Goal: Task Accomplishment & Management: Manage account settings

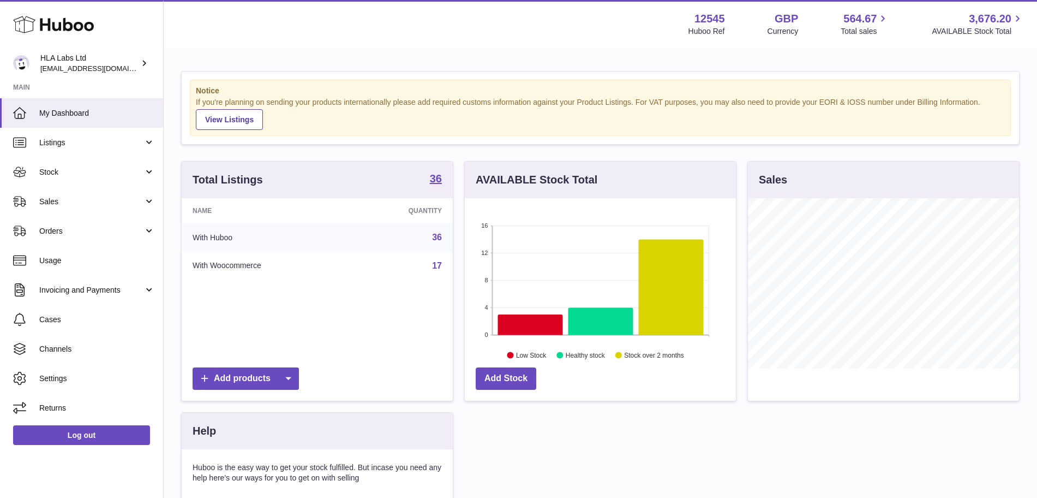
scroll to position [170, 271]
click at [91, 201] on span "Sales" at bounding box center [91, 201] width 104 height 10
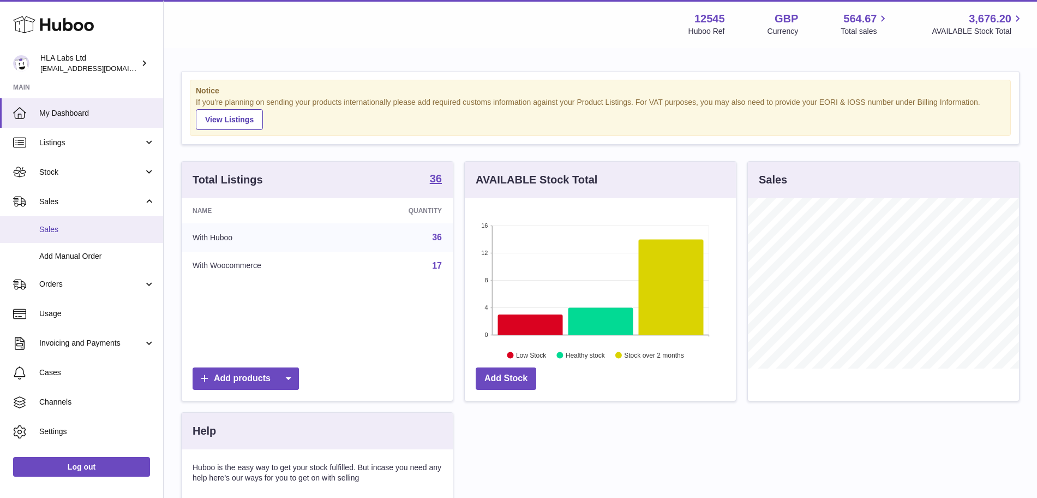
click at [57, 229] on span "Sales" at bounding box center [97, 229] width 116 height 10
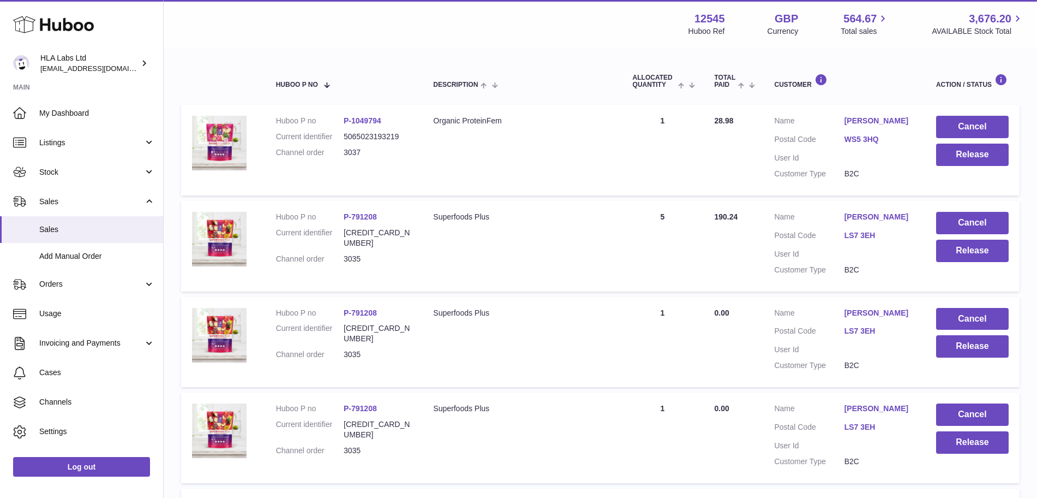
scroll to position [170, 0]
click at [983, 315] on button "Cancel" at bounding box center [972, 318] width 73 height 22
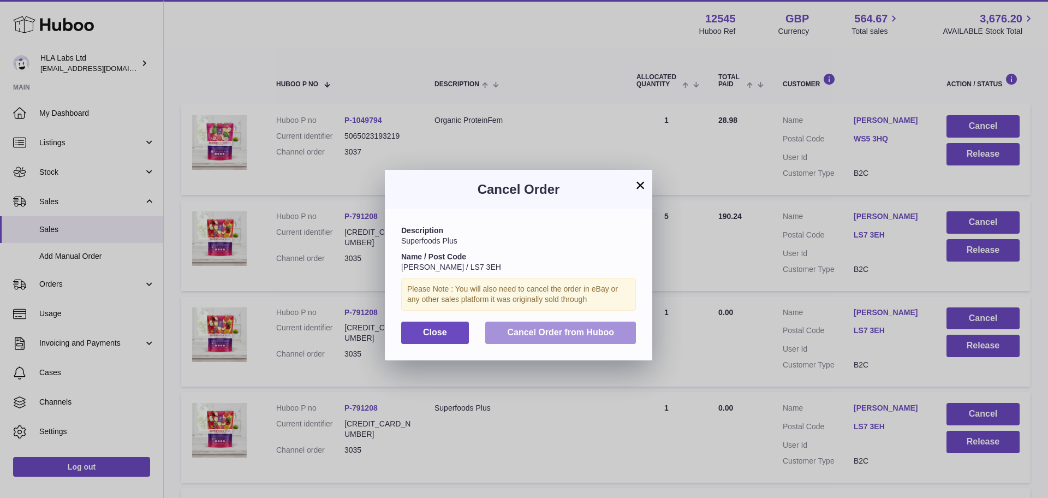
click at [601, 334] on span "Cancel Order from Huboo" at bounding box center [560, 331] width 107 height 9
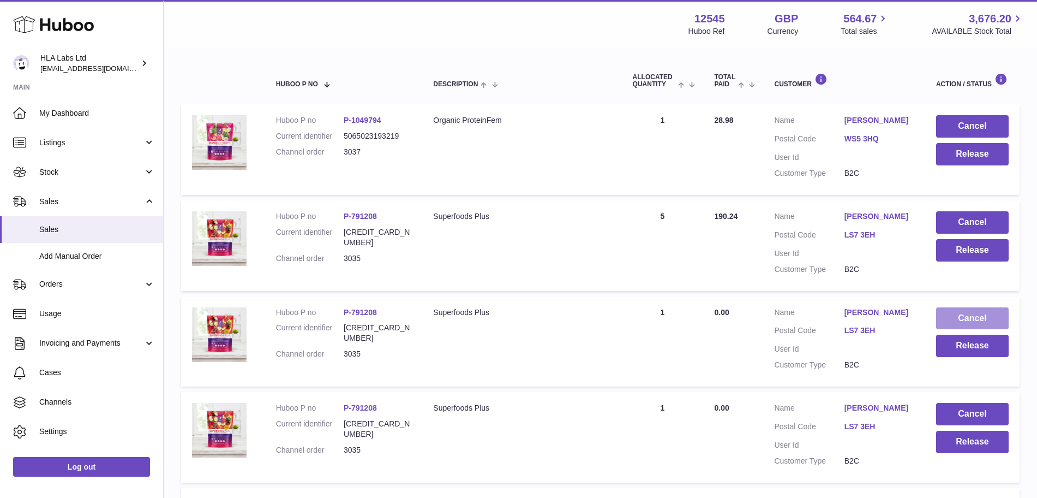
click at [951, 318] on button "Cancel" at bounding box center [972, 318] width 73 height 22
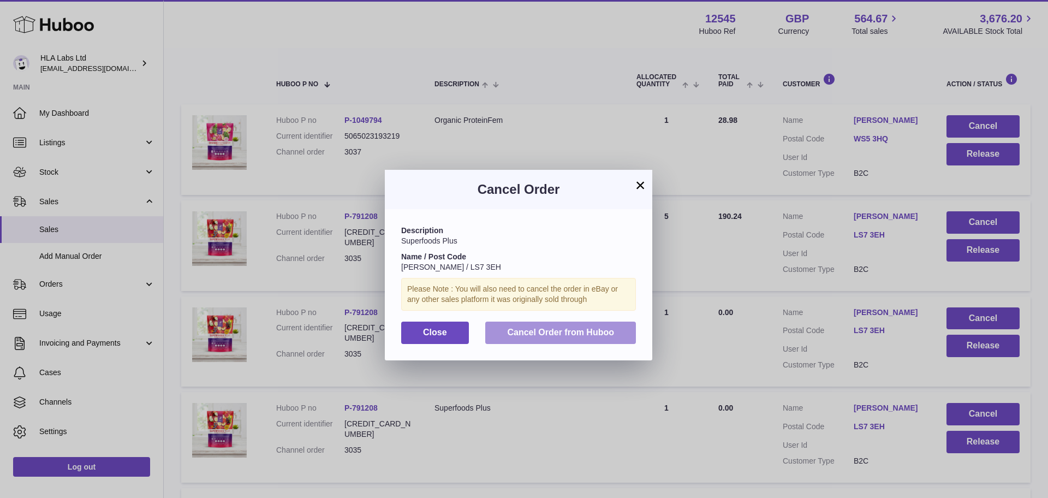
click at [580, 338] on button "Cancel Order from Huboo" at bounding box center [560, 332] width 151 height 22
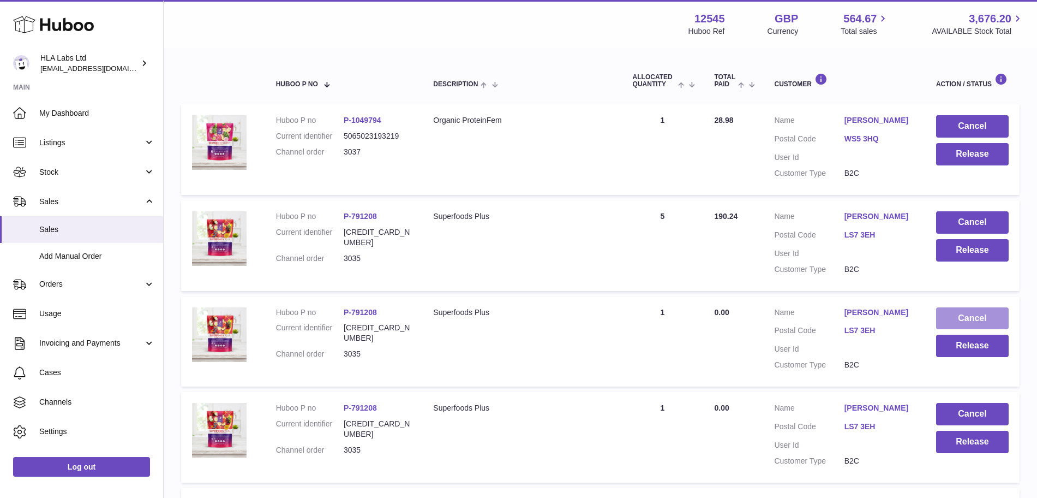
click at [959, 319] on button "Cancel" at bounding box center [972, 318] width 73 height 22
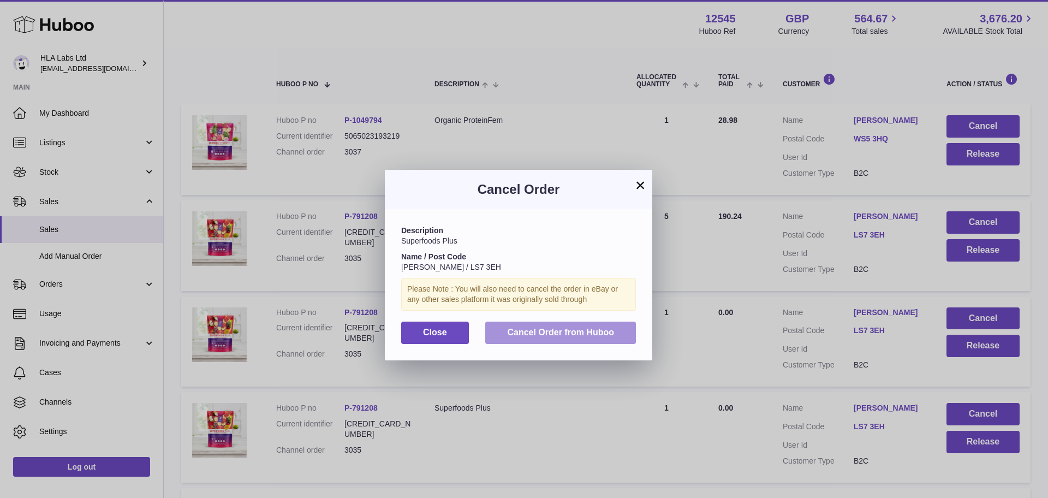
click at [592, 339] on button "Cancel Order from Huboo" at bounding box center [560, 332] width 151 height 22
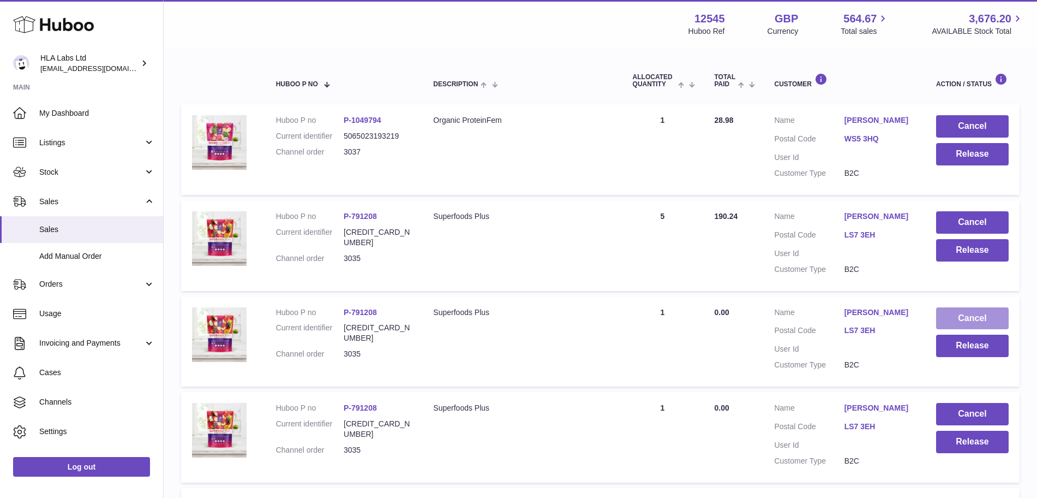
click at [968, 320] on button "Cancel" at bounding box center [972, 318] width 73 height 22
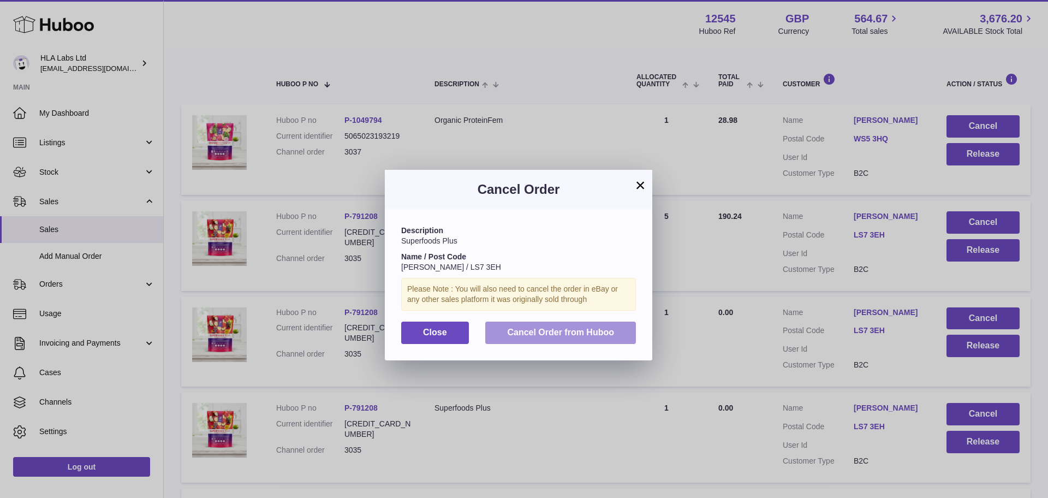
click at [584, 336] on span "Cancel Order from Huboo" at bounding box center [560, 331] width 107 height 9
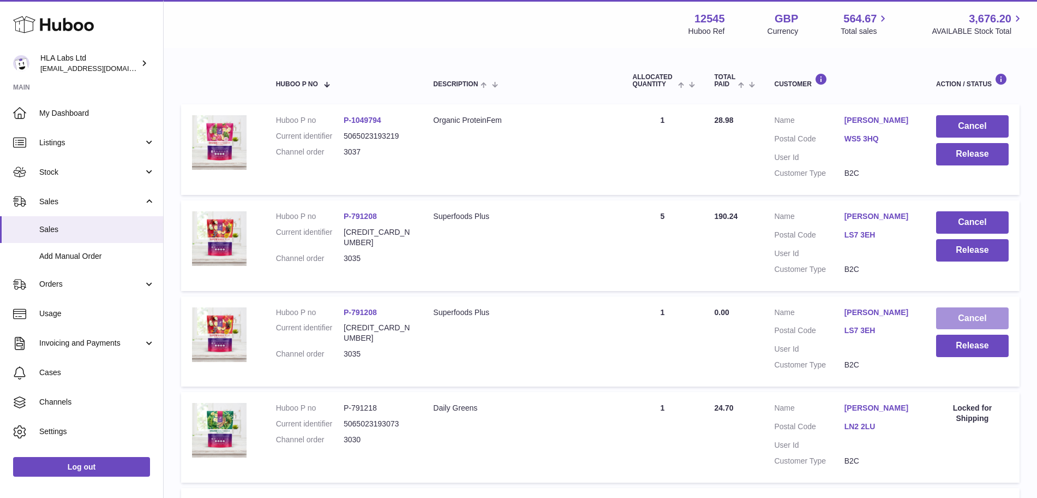
click at [959, 318] on button "Cancel" at bounding box center [972, 318] width 73 height 22
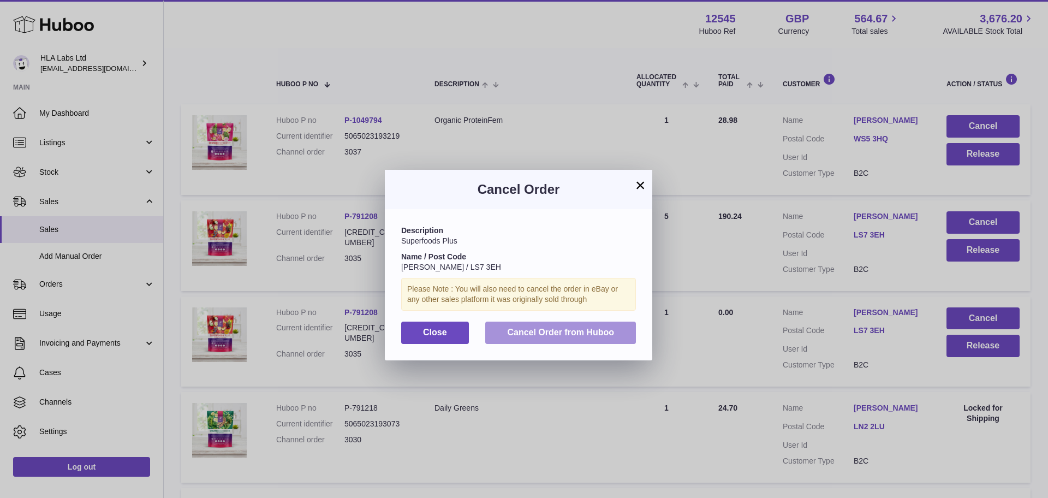
click at [592, 337] on button "Cancel Order from Huboo" at bounding box center [560, 332] width 151 height 22
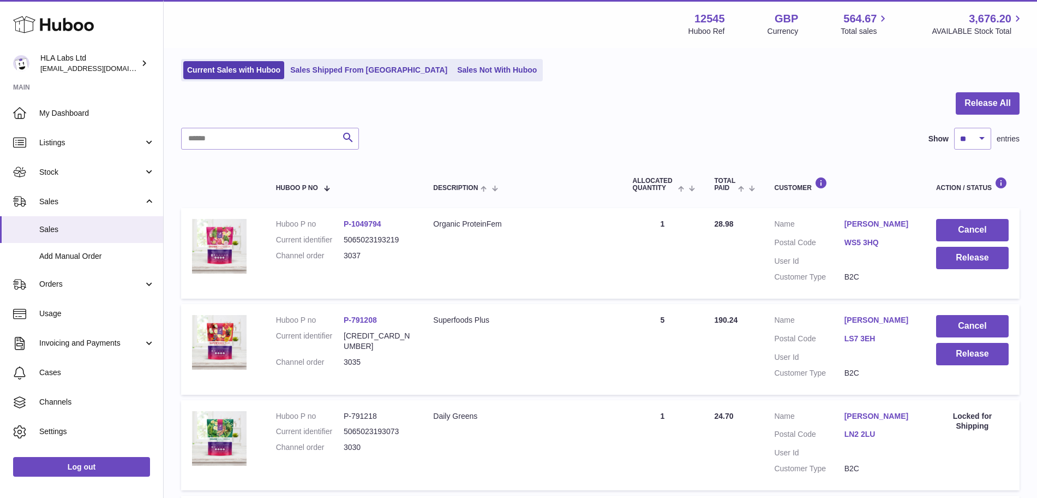
scroll to position [65, 0]
click at [873, 224] on link "[PERSON_NAME]" at bounding box center [880, 224] width 70 height 10
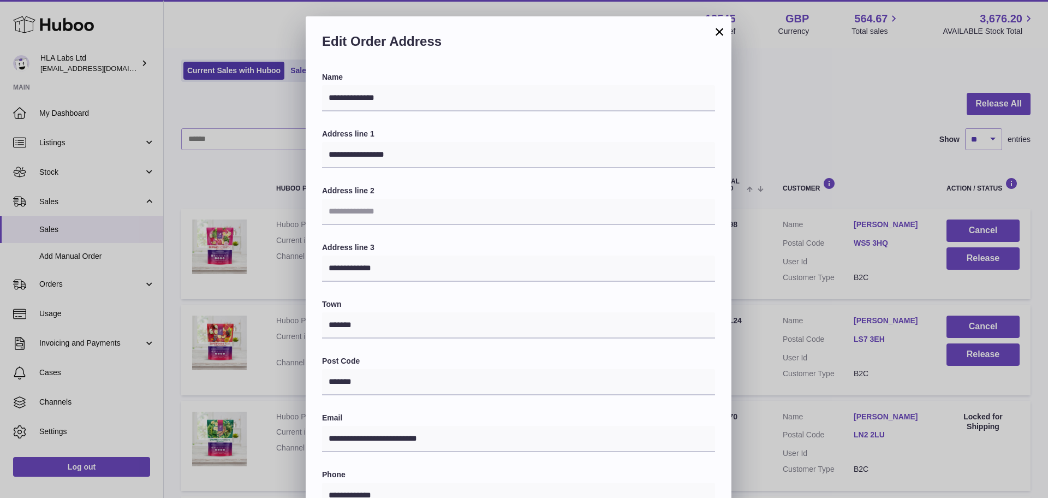
click at [721, 34] on button "×" at bounding box center [719, 31] width 13 height 13
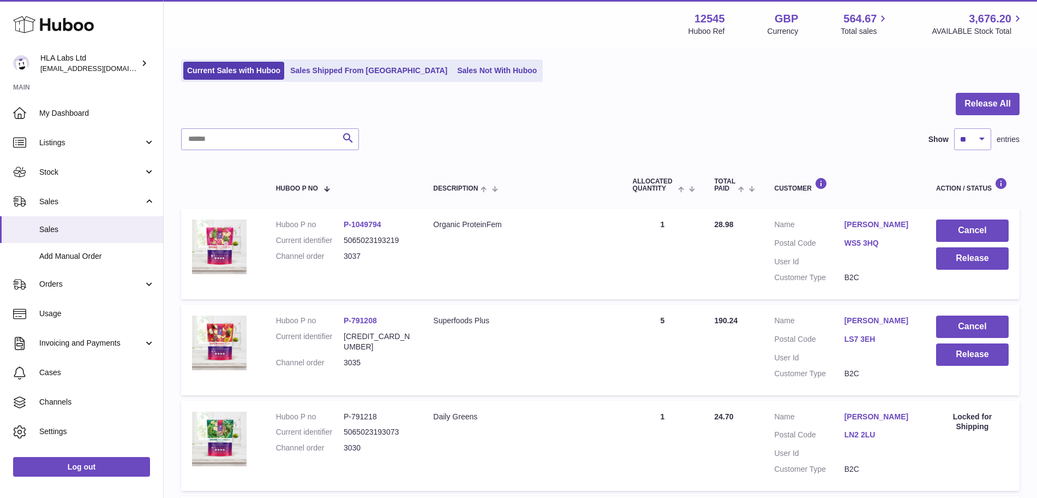
click at [857, 318] on link "[PERSON_NAME]" at bounding box center [880, 320] width 70 height 10
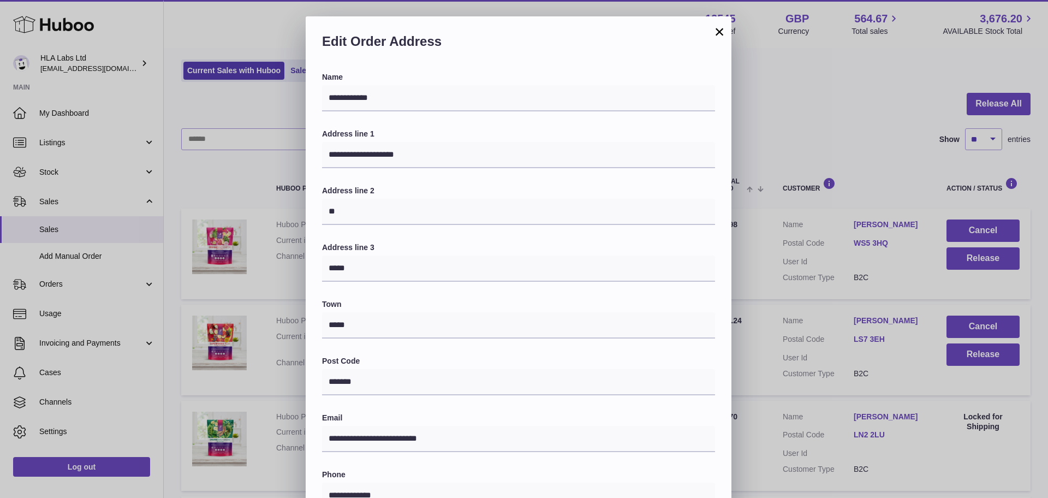
click at [714, 33] on button "×" at bounding box center [719, 31] width 13 height 13
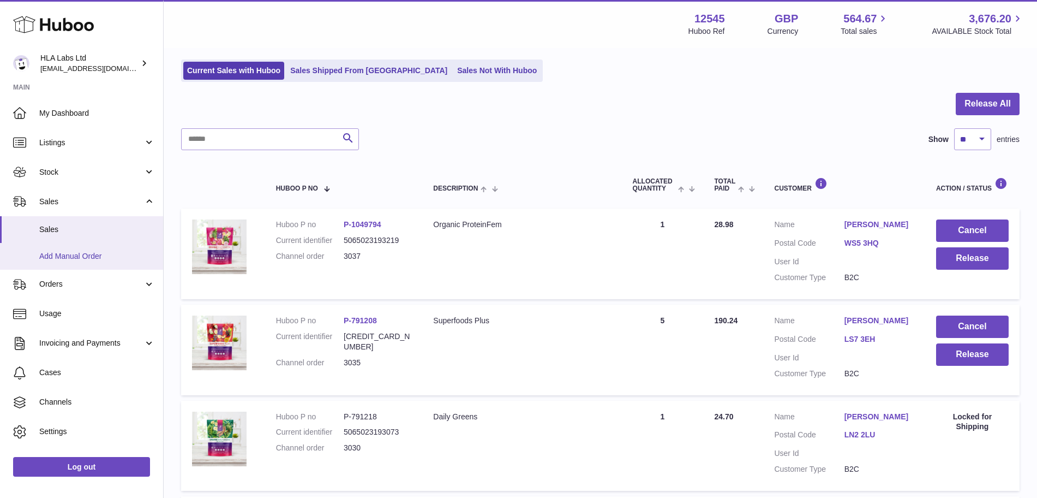
click at [77, 254] on span "Add Manual Order" at bounding box center [97, 256] width 116 height 10
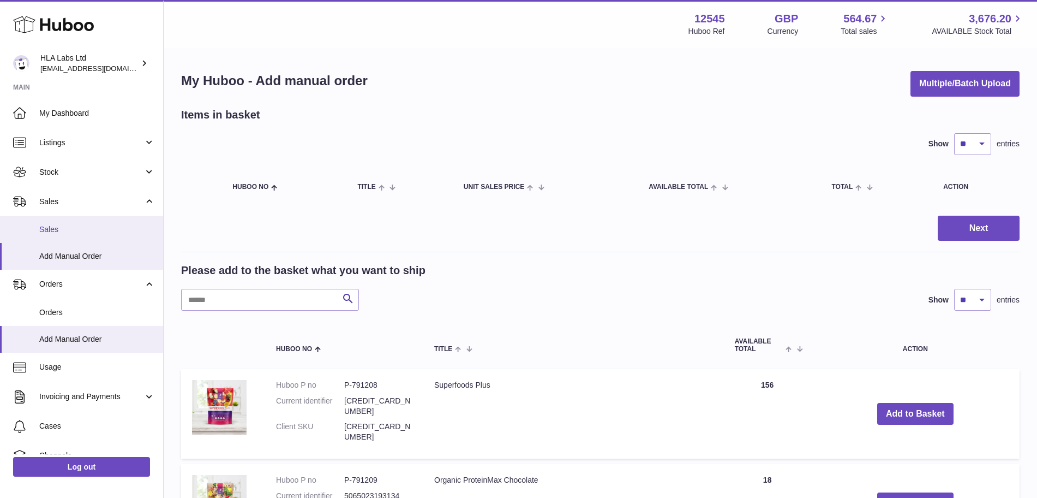
click at [79, 228] on span "Sales" at bounding box center [97, 229] width 116 height 10
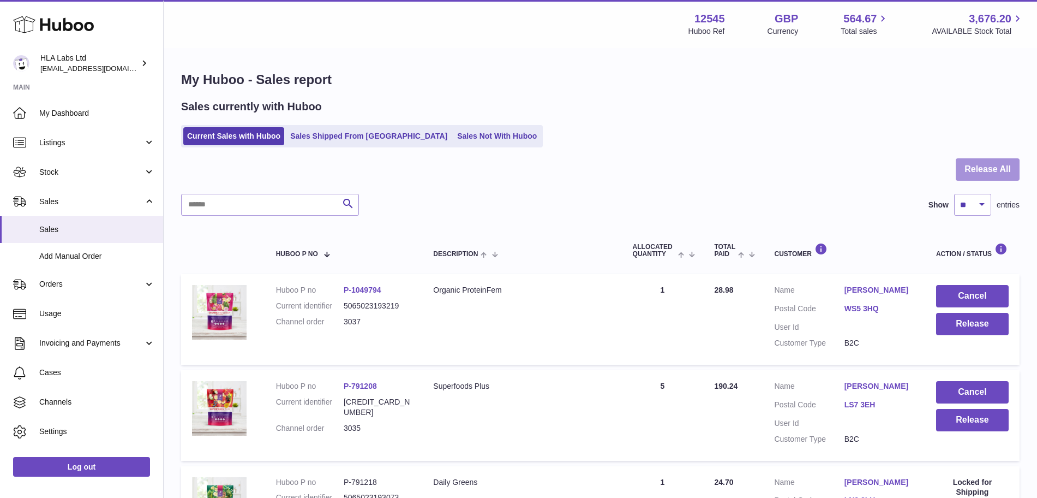
click at [993, 164] on button "Release All" at bounding box center [988, 169] width 64 height 22
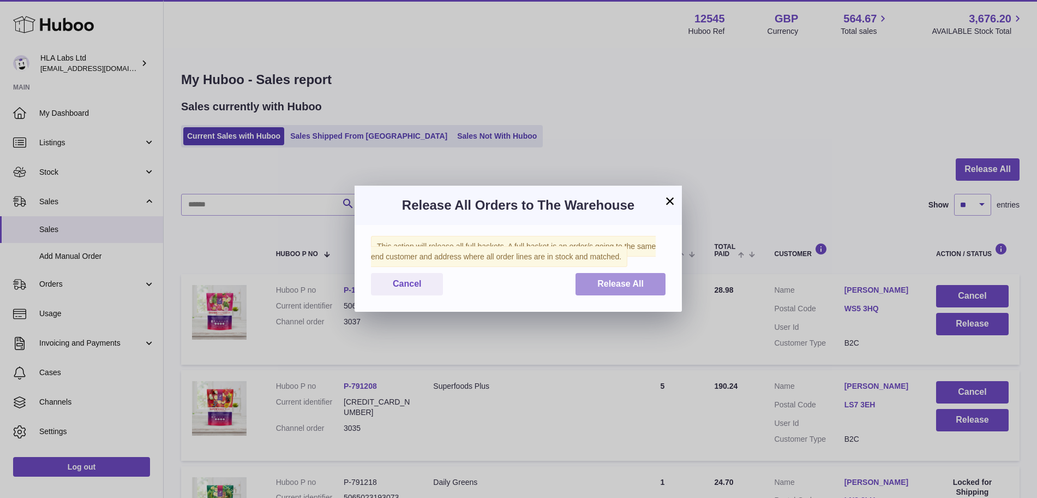
click at [632, 284] on span "Release All" at bounding box center [620, 283] width 46 height 9
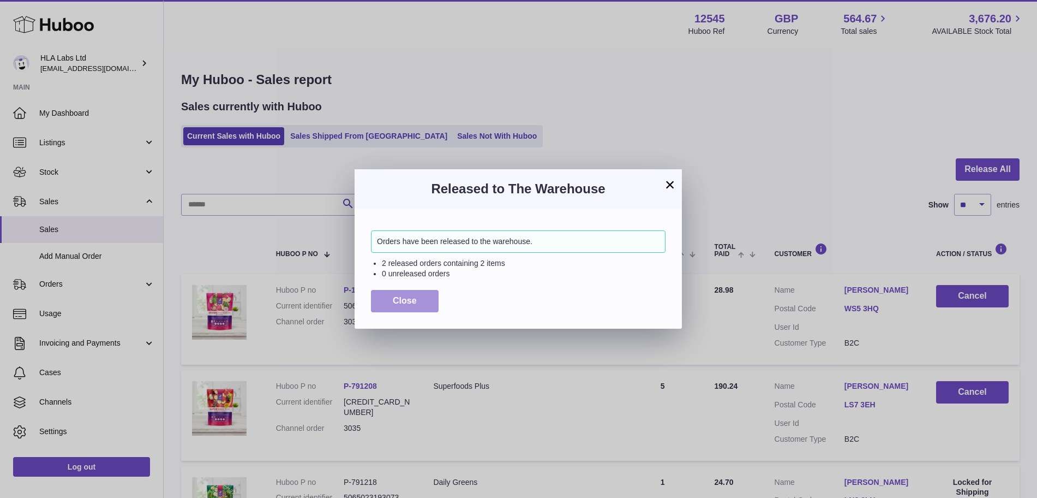
click at [414, 301] on span "Close" at bounding box center [405, 300] width 24 height 9
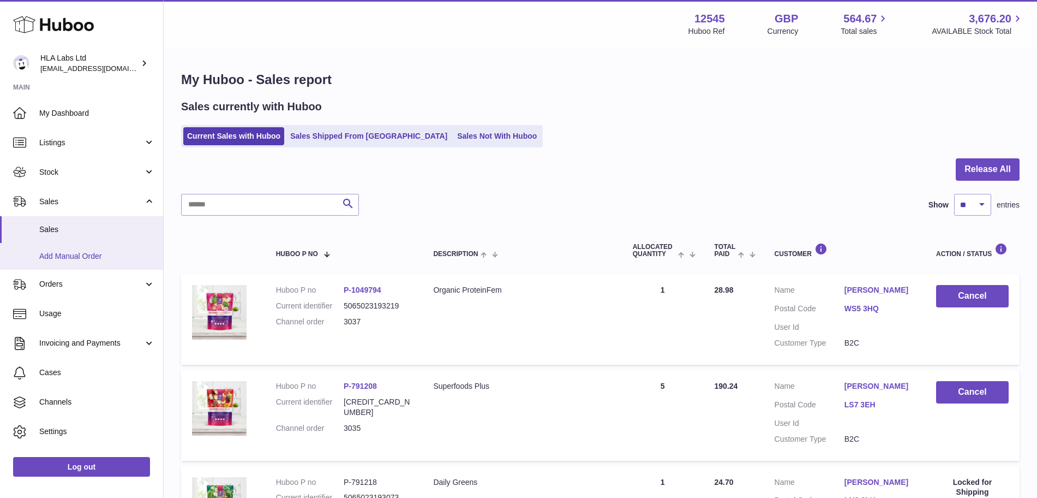
click at [100, 254] on span "Add Manual Order" at bounding box center [97, 256] width 116 height 10
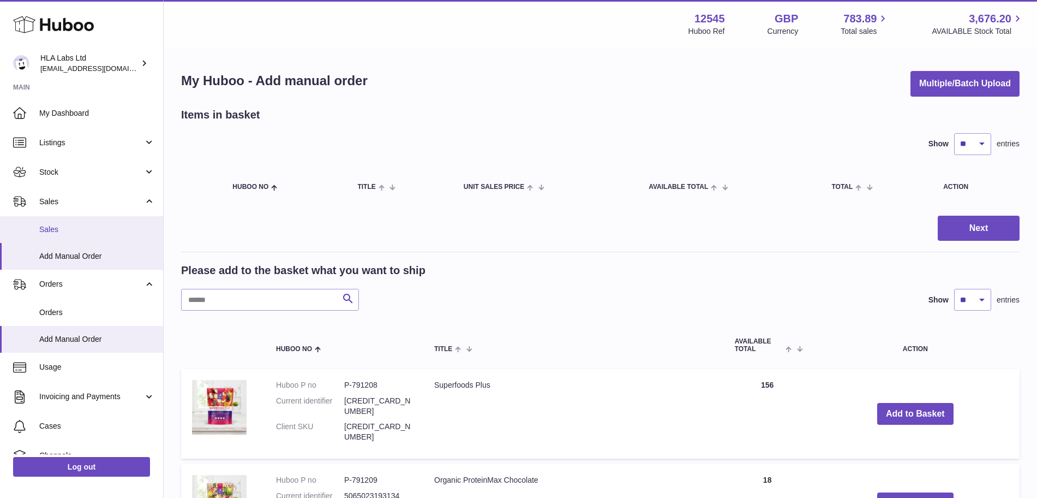
click at [93, 228] on span "Sales" at bounding box center [97, 229] width 116 height 10
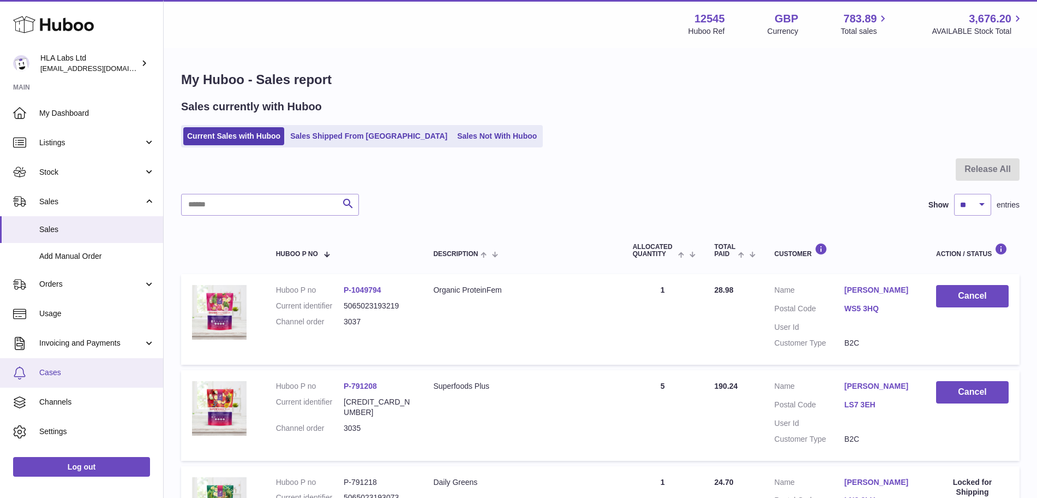
click at [73, 378] on link "Cases" at bounding box center [81, 372] width 163 height 29
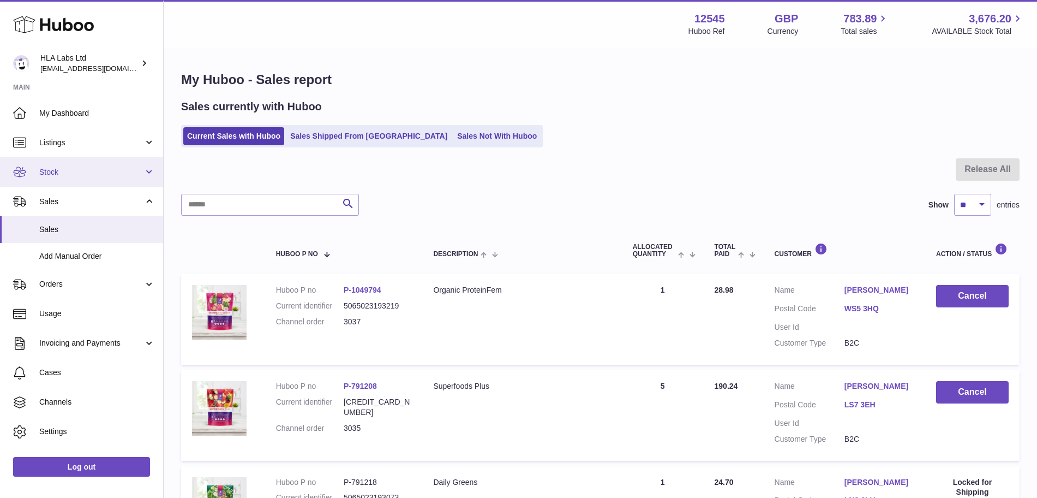
click at [85, 171] on span "Stock" at bounding box center [91, 172] width 104 height 10
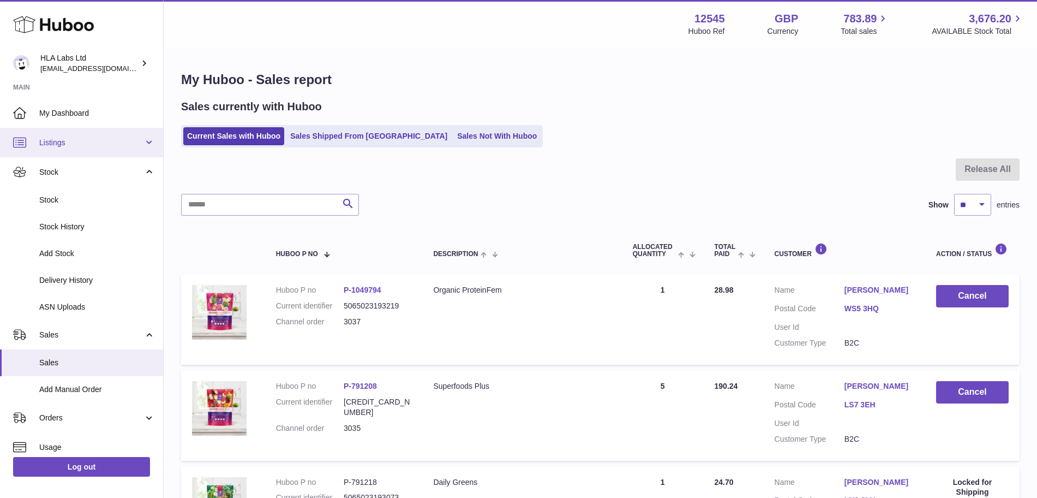
click at [86, 139] on span "Listings" at bounding box center [91, 143] width 104 height 10
